Goal: Information Seeking & Learning: Check status

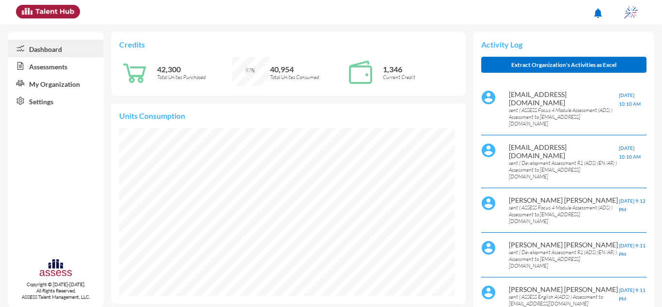
scroll to position [76, 152]
click at [76, 66] on link "Assessments" at bounding box center [56, 65] width 96 height 17
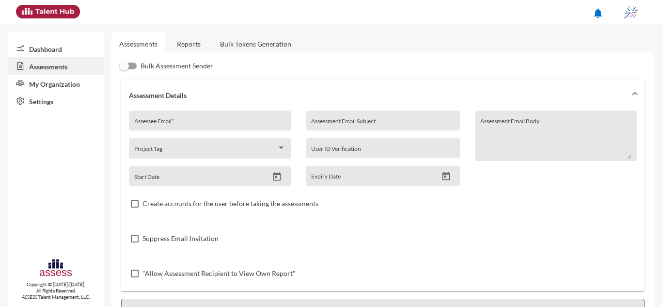
click at [187, 38] on link "Reports" at bounding box center [188, 44] width 39 height 24
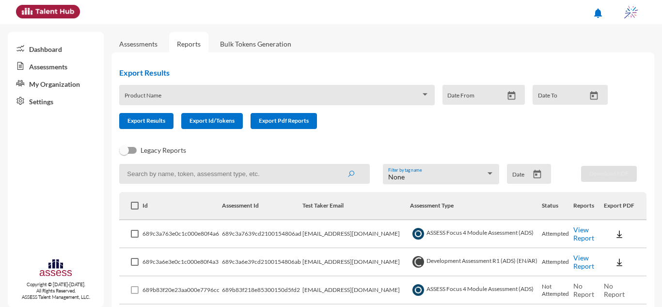
click at [171, 179] on input at bounding box center [244, 174] width 251 height 20
type input "ا"
type input "[PERSON_NAME]"
click at [336, 165] on button "submit" at bounding box center [351, 173] width 31 height 17
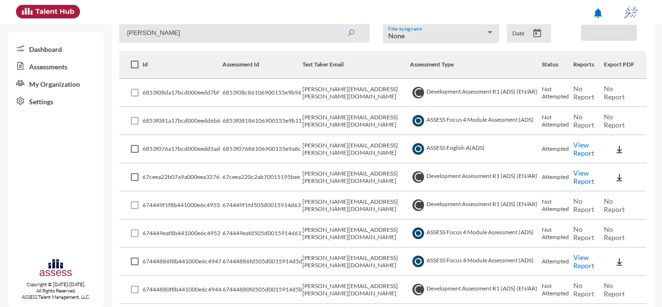
scroll to position [316, 0]
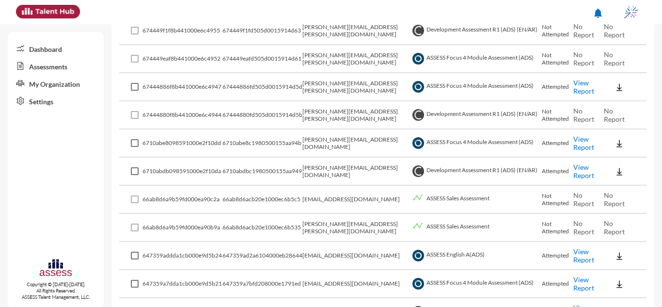
click at [295, 150] on td "6710abe8c1980500155aa94b" at bounding box center [263, 143] width 80 height 28
click at [584, 85] on link "View Report" at bounding box center [584, 87] width 21 height 16
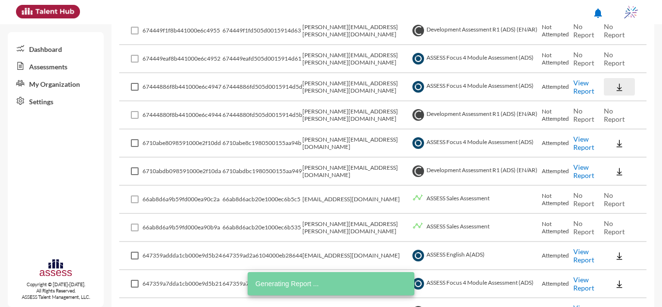
click at [615, 92] on img at bounding box center [620, 87] width 10 height 10
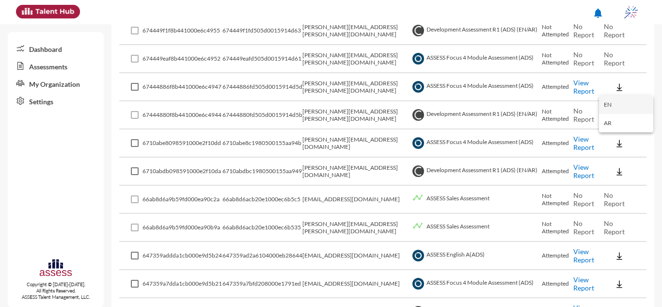
click at [608, 110] on button "EN" at bounding box center [626, 105] width 54 height 18
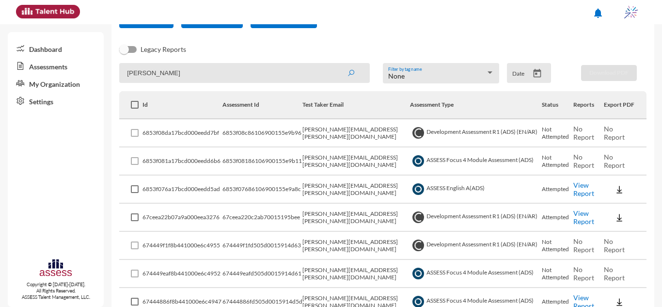
scroll to position [0, 0]
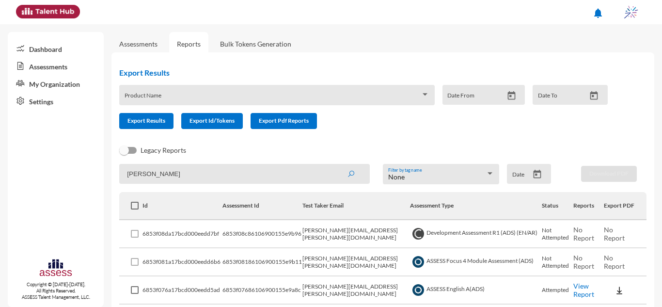
click at [344, 159] on div "Legacy Reports" at bounding box center [376, 154] width 528 height 19
click at [365, 232] on td "[PERSON_NAME][EMAIL_ADDRESS][PERSON_NAME][DOMAIN_NAME]" at bounding box center [357, 234] width 108 height 28
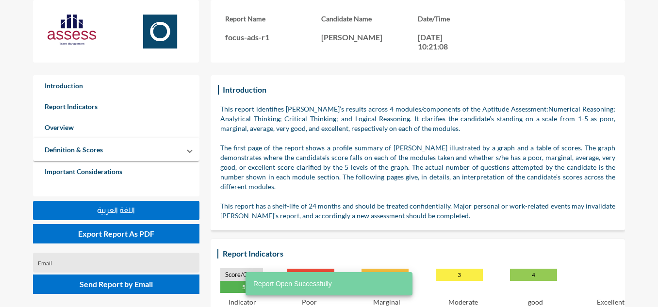
click at [436, 38] on p "25-11-2024, 10:21:08" at bounding box center [440, 41] width 44 height 18
